Goal: Check status: Check status

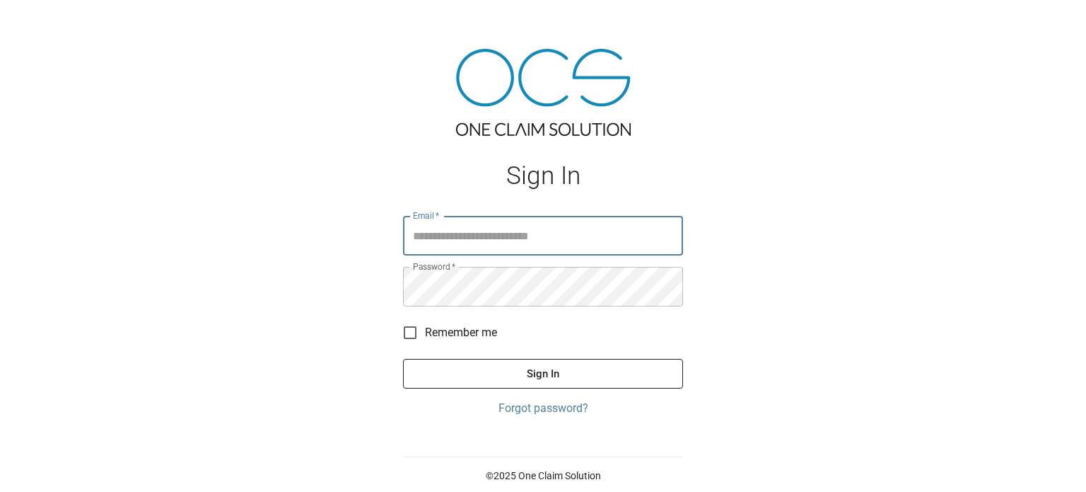
type input "**********"
click at [510, 364] on button "Sign In" at bounding box center [543, 374] width 280 height 30
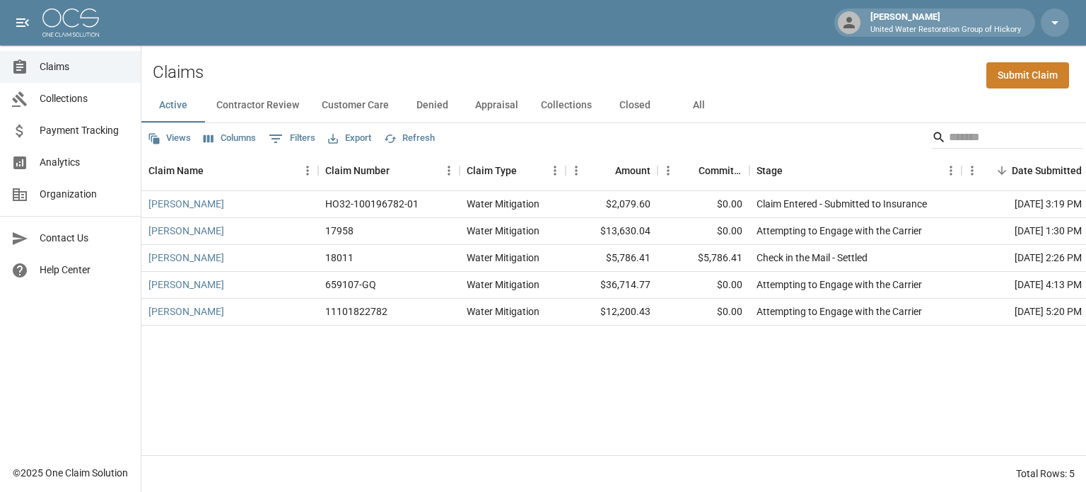
click at [692, 103] on button "All" at bounding box center [699, 105] width 64 height 34
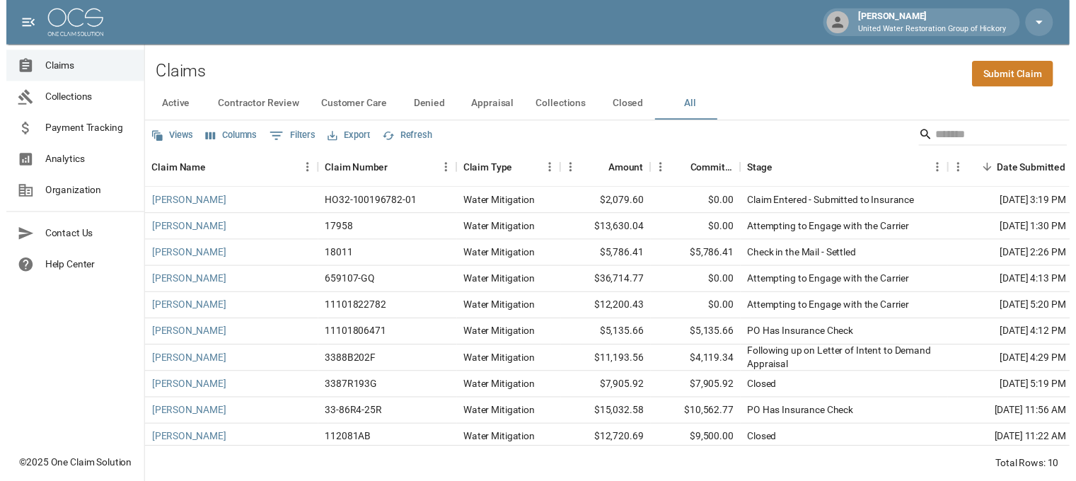
scroll to position [15, 0]
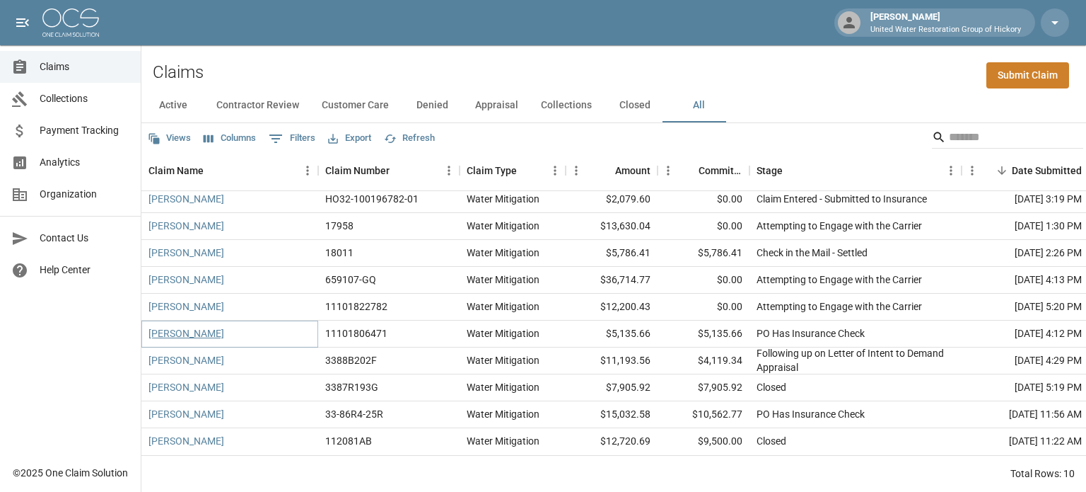
click at [185, 326] on link "[PERSON_NAME]" at bounding box center [187, 333] width 76 height 14
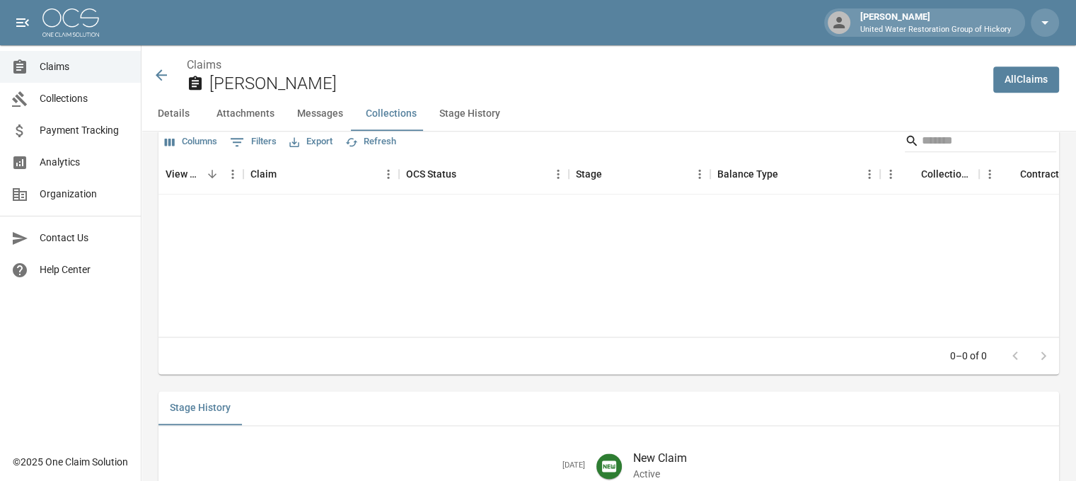
scroll to position [1881, 0]
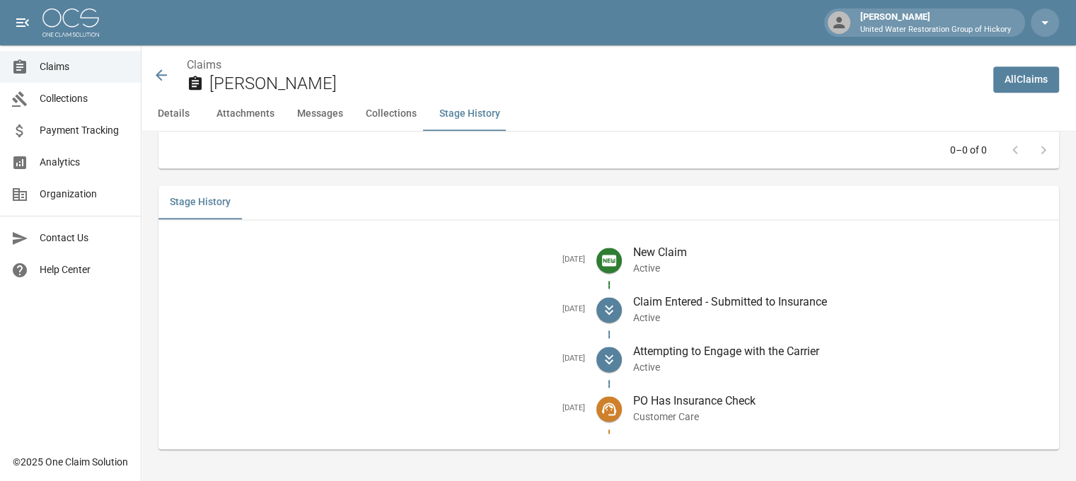
click at [158, 76] on icon at bounding box center [161, 74] width 11 height 11
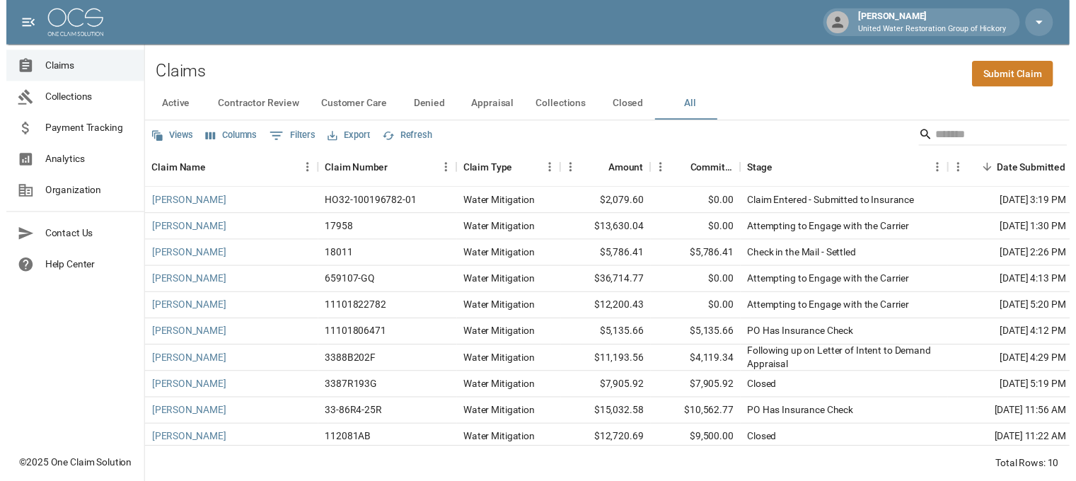
scroll to position [15, 0]
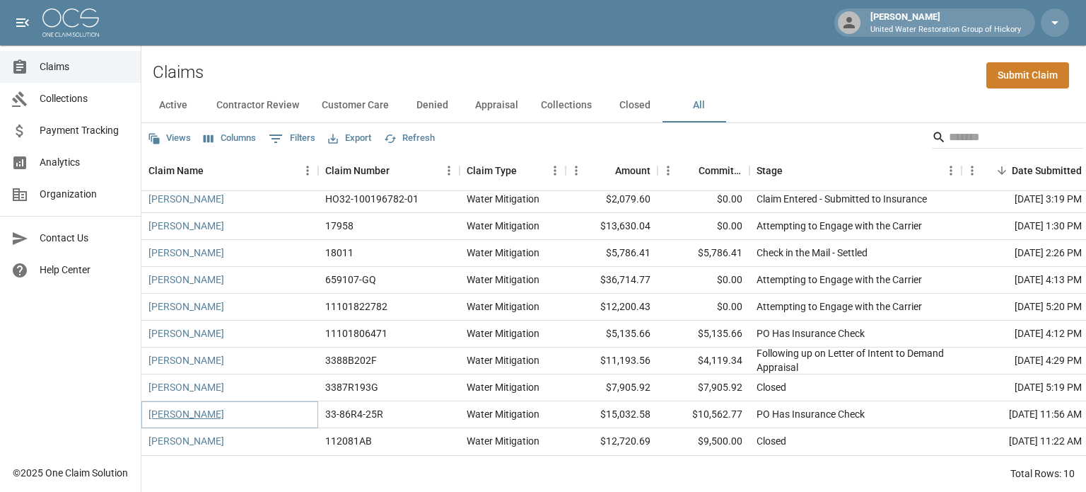
click at [190, 407] on link "[PERSON_NAME]" at bounding box center [187, 414] width 76 height 14
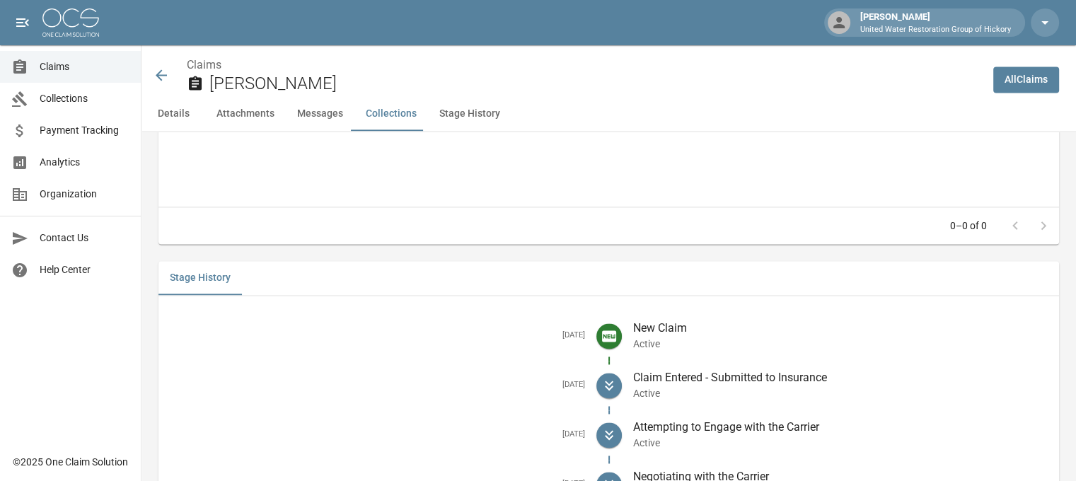
scroll to position [2241, 0]
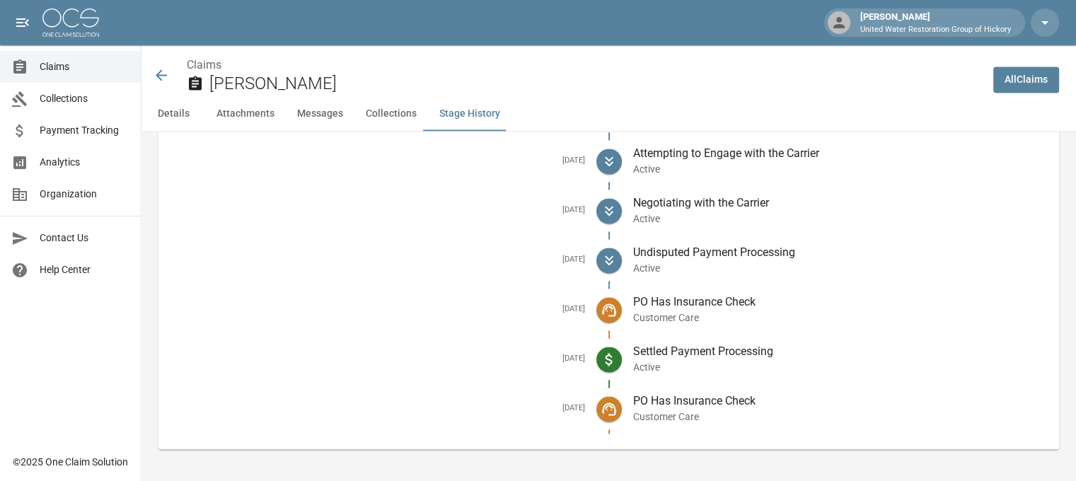
click at [161, 76] on icon at bounding box center [161, 74] width 11 height 11
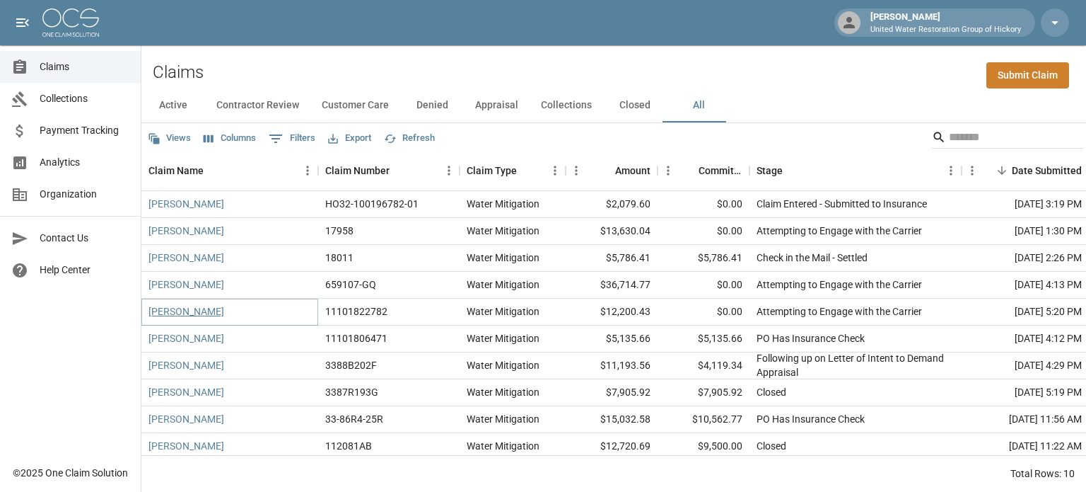
click at [180, 308] on link "[PERSON_NAME]" at bounding box center [187, 311] width 76 height 14
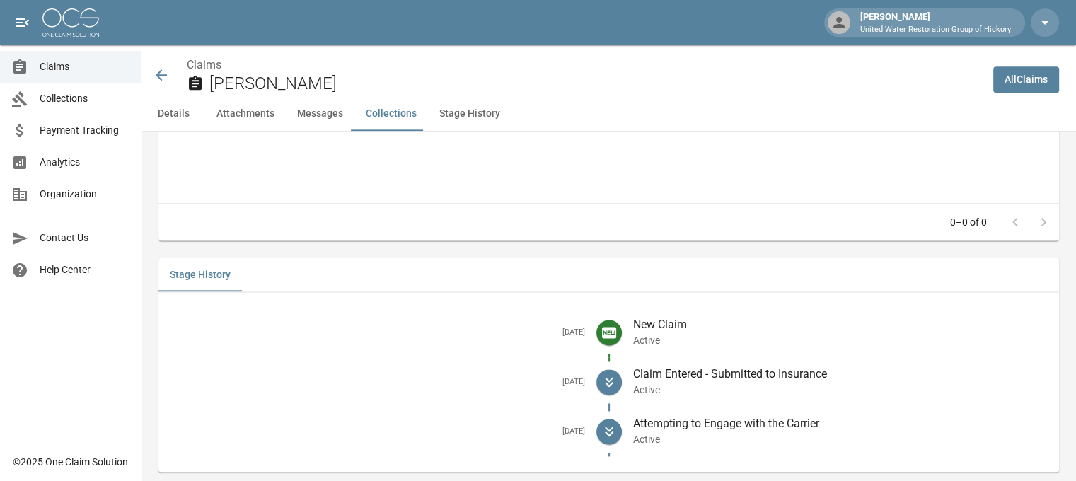
scroll to position [1820, 0]
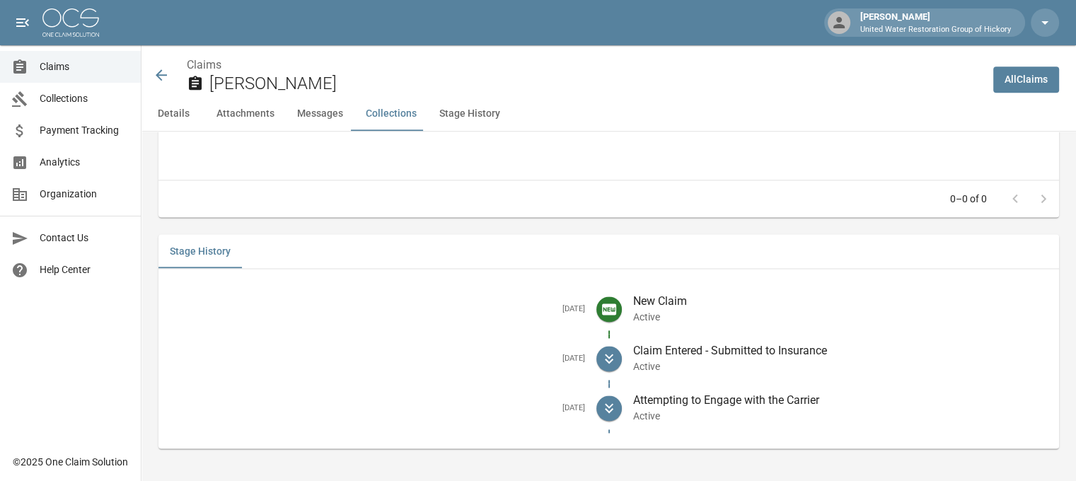
click at [161, 83] on icon at bounding box center [161, 74] width 17 height 17
